Goal: Task Accomplishment & Management: Use online tool/utility

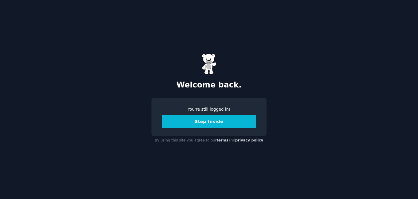
click at [233, 124] on button "Step Inside" at bounding box center [209, 121] width 94 height 12
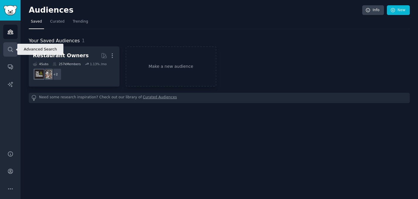
click at [9, 50] on icon "Sidebar" at bounding box center [10, 49] width 6 height 6
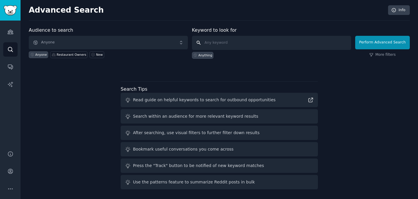
click at [234, 46] on input "text" at bounding box center [271, 43] width 159 height 14
type input "realfurryhours"
click at [382, 42] on button "Perform Advanced Search" at bounding box center [382, 42] width 55 height 13
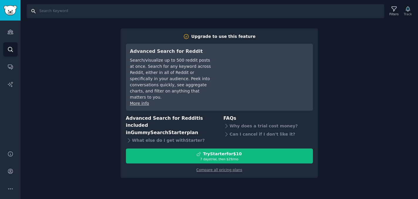
click at [39, 11] on input "Search" at bounding box center [205, 11] width 357 height 14
click at [10, 49] on icon "Sidebar" at bounding box center [10, 49] width 6 height 6
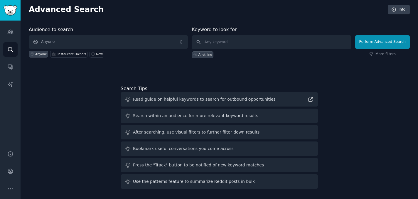
scroll to position [0, 0]
click at [8, 35] on link "Audiences" at bounding box center [10, 32] width 14 height 14
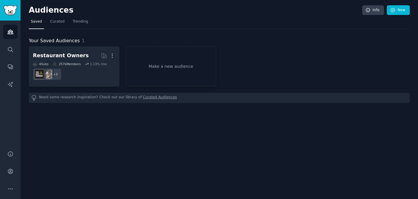
click at [14, 11] on img "Sidebar" at bounding box center [10, 10] width 13 height 10
